Goal: Task Accomplishment & Management: Use online tool/utility

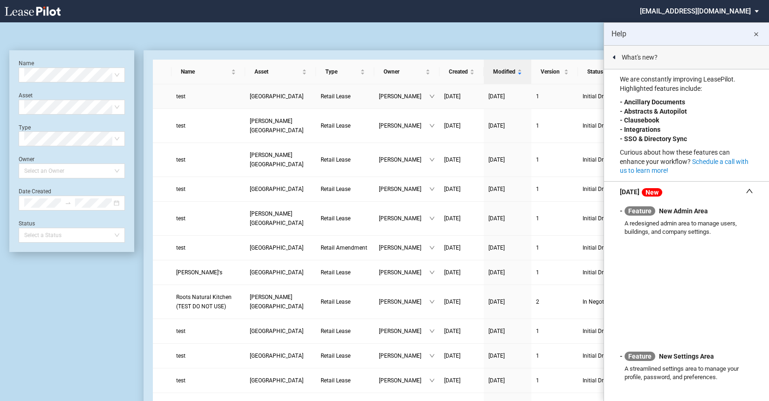
click at [215, 103] on td "test" at bounding box center [208, 96] width 74 height 25
click at [266, 96] on span "[GEOGRAPHIC_DATA]" at bounding box center [277, 96] width 54 height 7
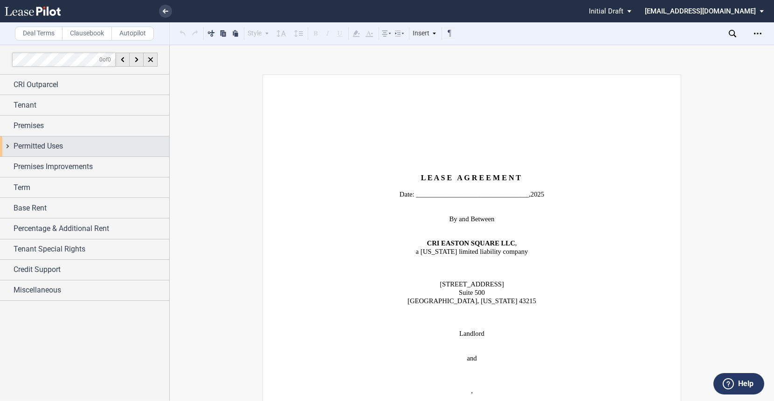
click at [5, 144] on div "Permitted Uses" at bounding box center [84, 147] width 169 height 20
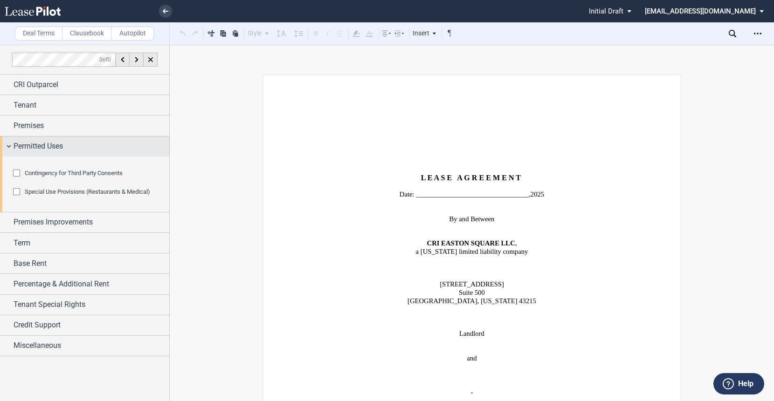
click at [5, 144] on div "Permitted Uses" at bounding box center [84, 147] width 169 height 20
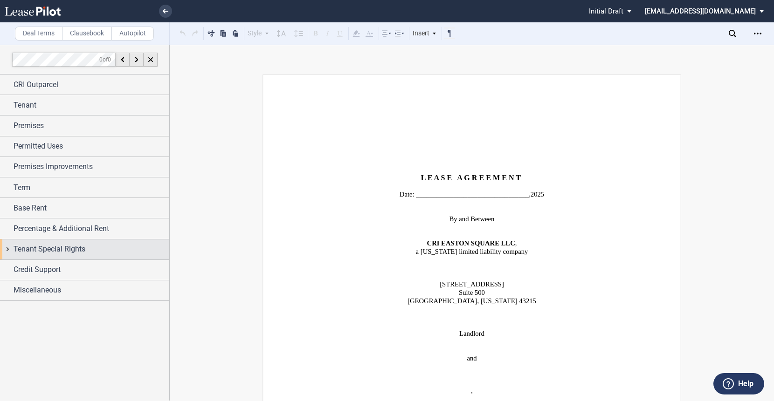
click at [10, 248] on div "Tenant Special Rights" at bounding box center [84, 250] width 169 height 20
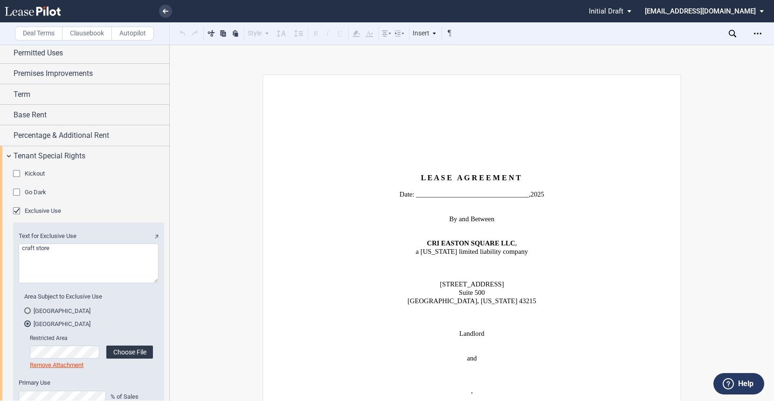
scroll to position [186, 0]
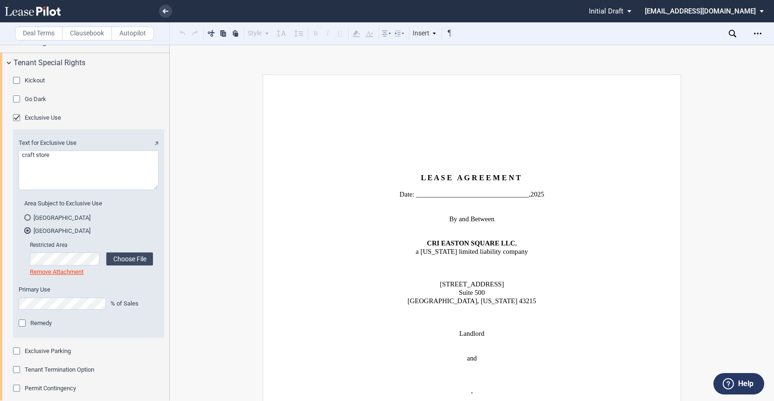
click at [17, 117] on div "Exclusive Use" at bounding box center [17, 118] width 9 height 9
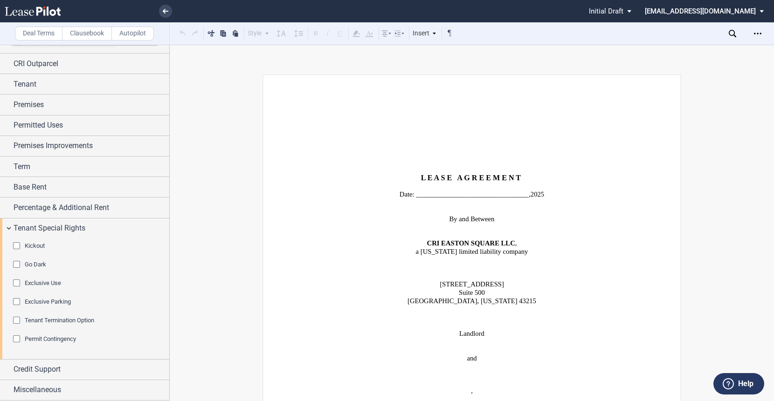
click at [17, 117] on div "Permitted Uses" at bounding box center [84, 126] width 169 height 20
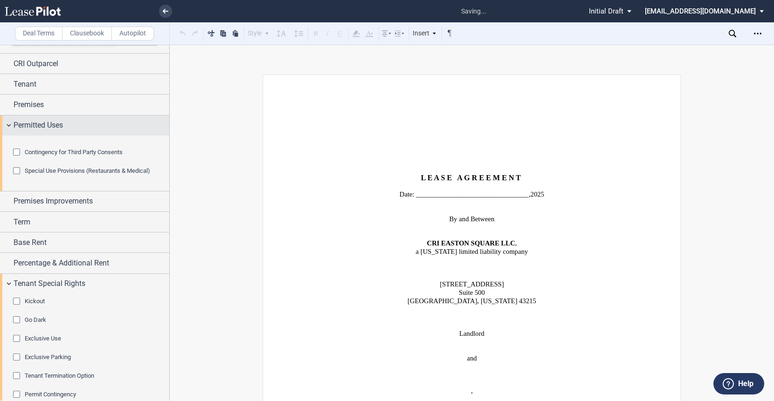
click at [13, 124] on div "Permitted Uses" at bounding box center [84, 126] width 169 height 20
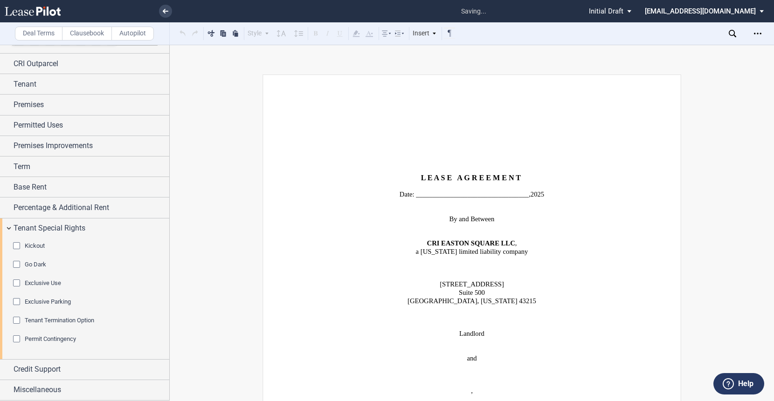
click at [16, 284] on div "Exclusive Use" at bounding box center [17, 284] width 9 height 9
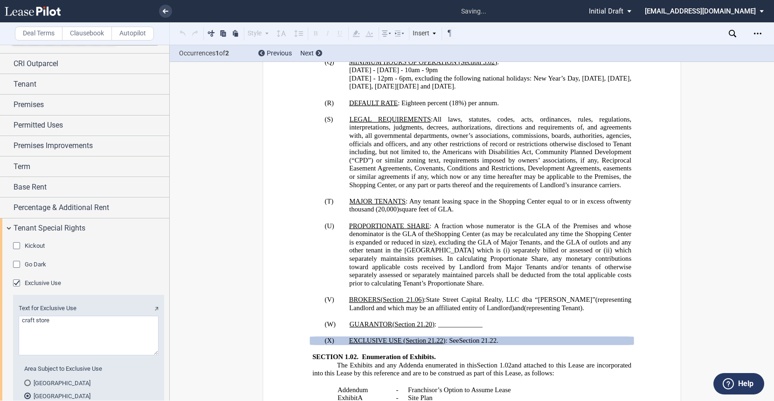
scroll to position [1310, 0]
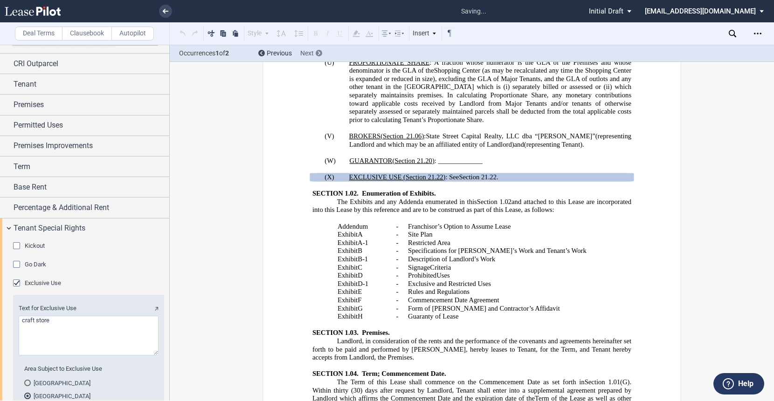
click at [318, 52] on use at bounding box center [319, 53] width 2 height 4
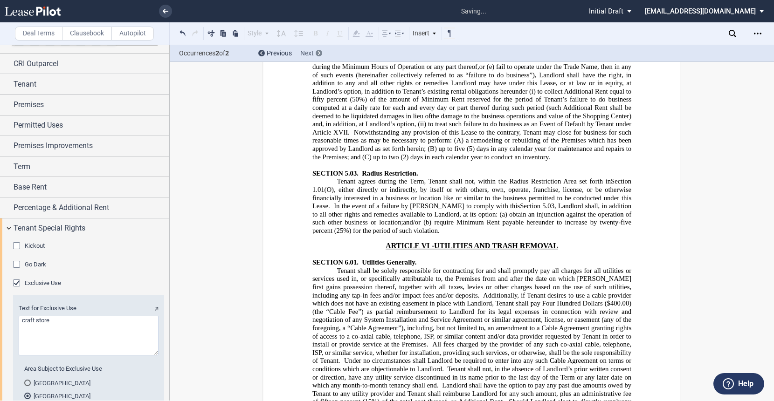
scroll to position [14071, 0]
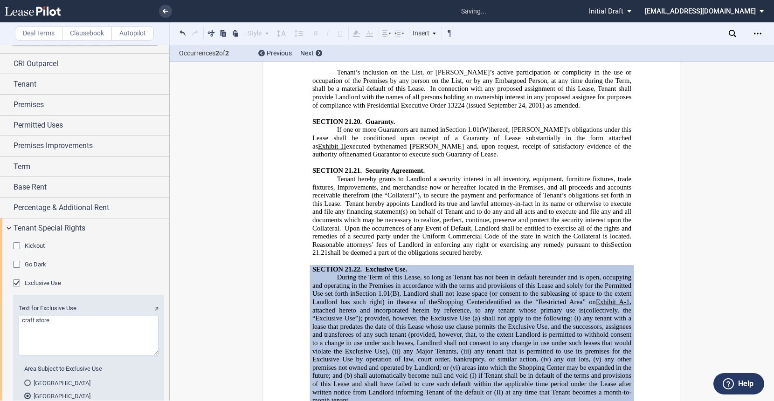
click at [414, 315] on span "any tenant with a lease that predates the date of this Lease whose use clause p…" at bounding box center [472, 335] width 321 height 41
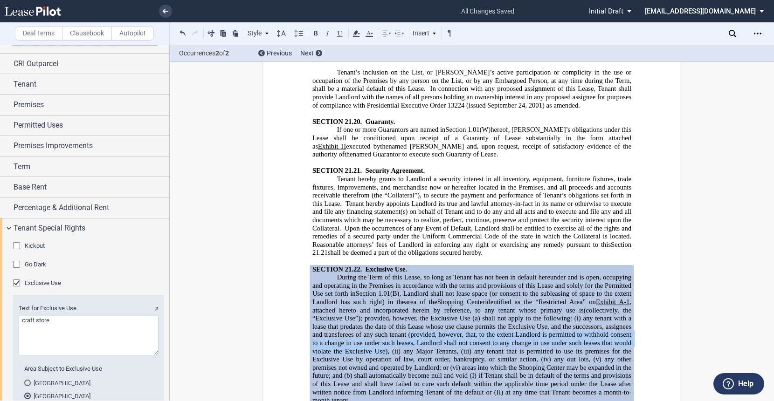
drag, startPoint x: 406, startPoint y: 195, endPoint x: 384, endPoint y: 213, distance: 27.8
click at [384, 315] on span "any tenant with a lease that predates the date of this Lease whose use clause p…" at bounding box center [472, 335] width 321 height 41
